Goal: Transaction & Acquisition: Purchase product/service

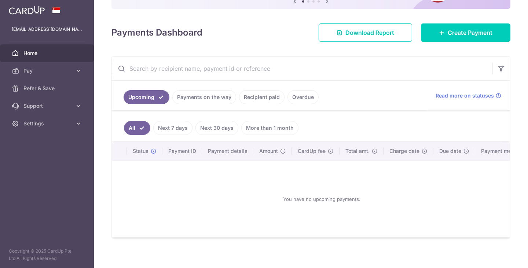
scroll to position [94, 0]
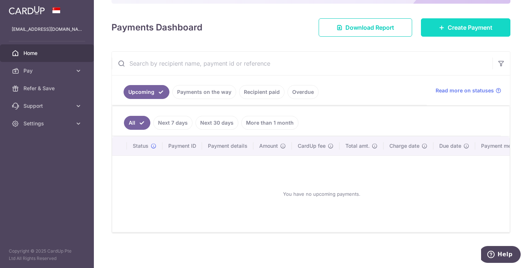
click at [457, 27] on span "Create Payment" at bounding box center [470, 27] width 45 height 9
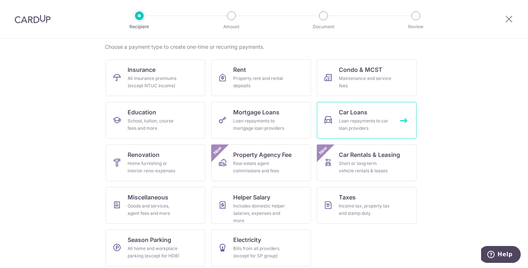
scroll to position [60, 0]
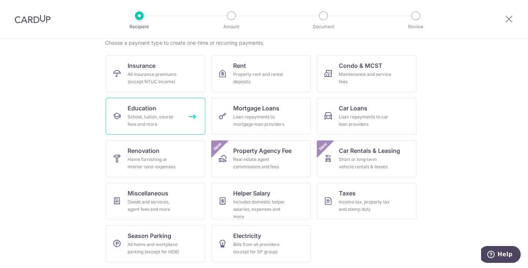
click at [154, 116] on div "School, tuition, course fees and more" at bounding box center [154, 120] width 53 height 15
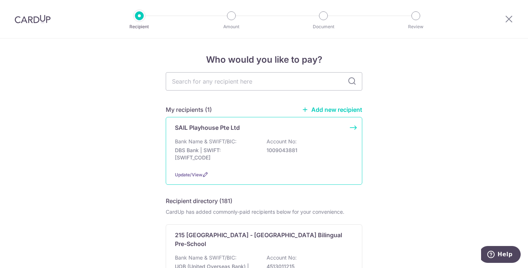
click at [248, 148] on p "DBS Bank | SWIFT: DBSSSGSGXXX" at bounding box center [216, 154] width 82 height 15
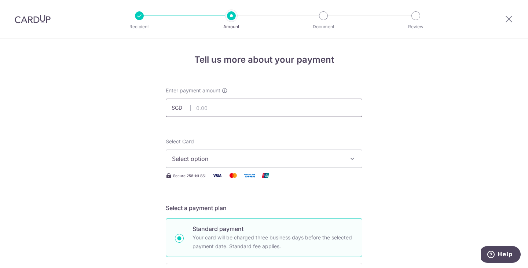
click at [289, 109] on input "text" at bounding box center [264, 108] width 197 height 18
type input "1,498.50"
click at [265, 160] on span "Select option" at bounding box center [257, 158] width 171 height 9
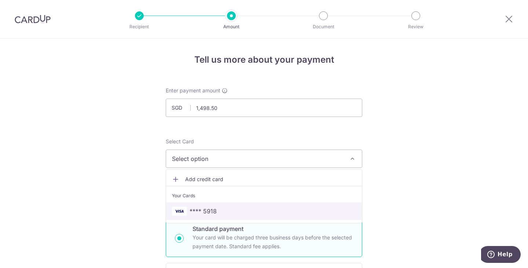
click at [273, 208] on span "**** 5918" at bounding box center [264, 211] width 184 height 9
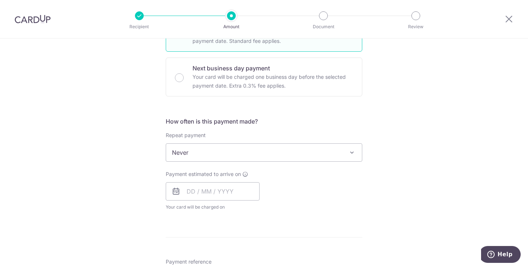
scroll to position [214, 0]
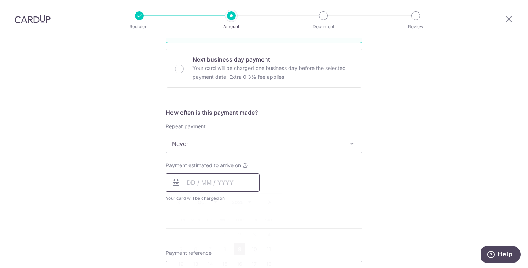
click at [186, 185] on input "text" at bounding box center [213, 183] width 94 height 18
click at [238, 248] on link "9" at bounding box center [240, 250] width 12 height 12
type input "09/10/2025"
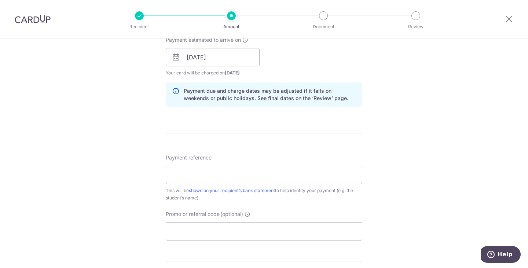
scroll to position [340, 0]
click at [324, 175] on input "Payment reference" at bounding box center [264, 174] width 197 height 18
click at [198, 175] on input "Lewis Sep fees" at bounding box center [264, 174] width 197 height 18
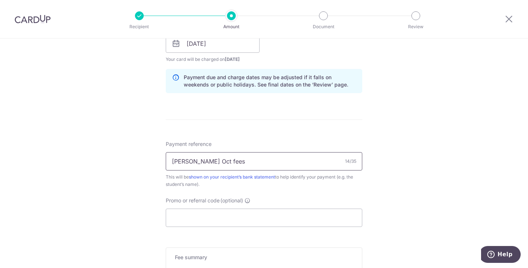
scroll to position [464, 0]
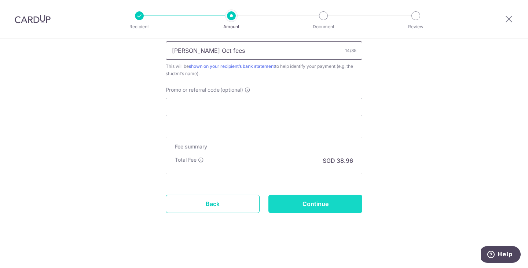
type input "Lewis Oct fees"
click at [318, 203] on input "Continue" at bounding box center [316, 204] width 94 height 18
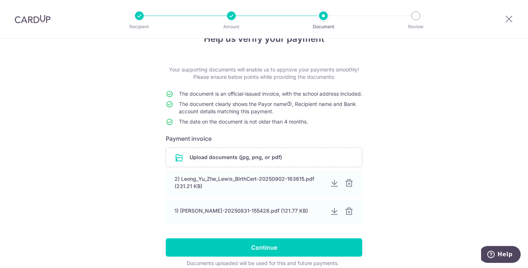
scroll to position [62, 0]
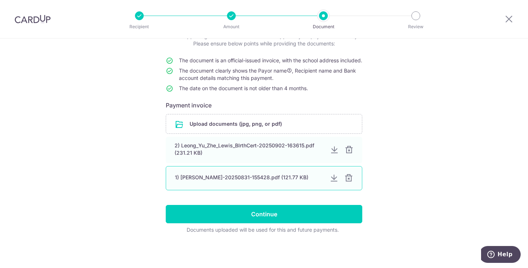
click at [347, 179] on div at bounding box center [349, 178] width 9 height 9
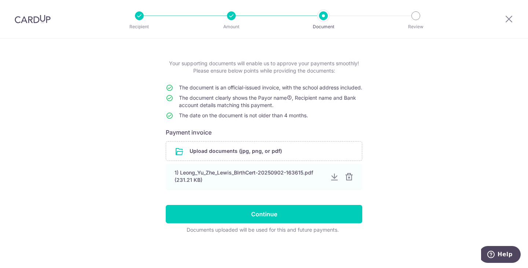
scroll to position [34, 0]
click at [266, 147] on input "file" at bounding box center [264, 151] width 196 height 19
click at [287, 148] on input "file" at bounding box center [264, 151] width 196 height 19
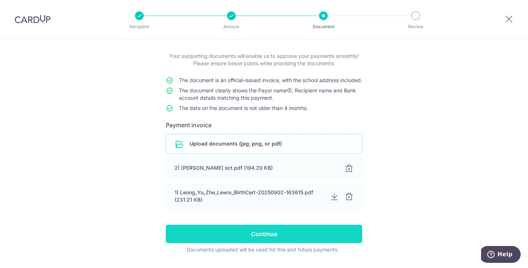
click at [289, 243] on input "Continue" at bounding box center [264, 234] width 197 height 18
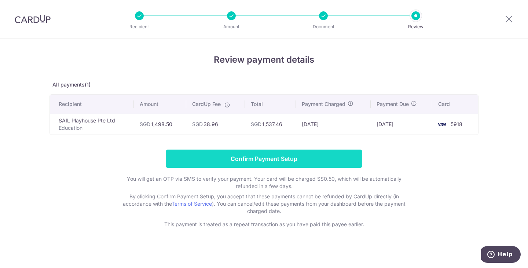
click at [283, 162] on input "Confirm Payment Setup" at bounding box center [264, 159] width 197 height 18
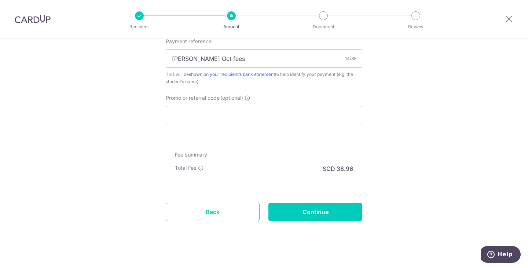
scroll to position [494, 0]
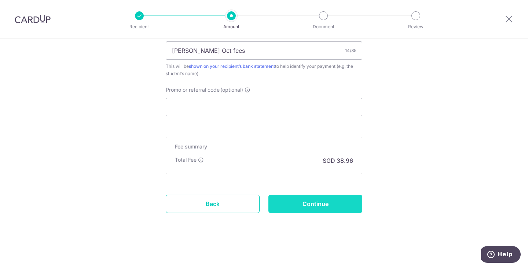
click at [332, 210] on input "Continue" at bounding box center [316, 204] width 94 height 18
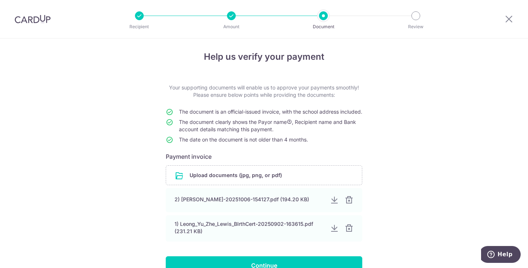
scroll to position [62, 0]
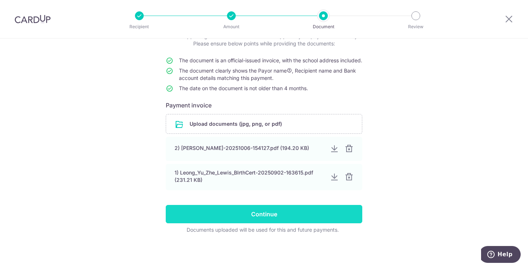
click at [306, 210] on input "Continue" at bounding box center [264, 214] width 197 height 18
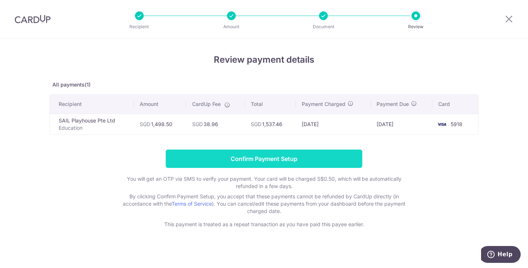
click at [323, 159] on input "Confirm Payment Setup" at bounding box center [264, 159] width 197 height 18
